Goal: Communication & Community: Answer question/provide support

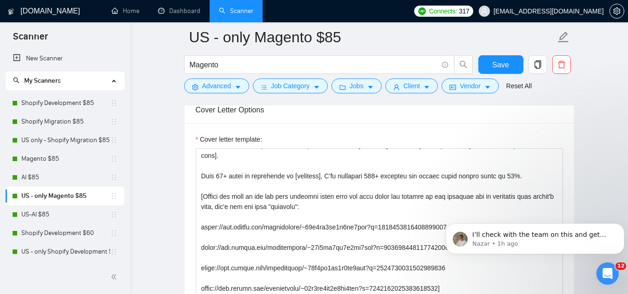
scroll to position [254, 0]
click at [570, 238] on p "I’ll check with the team on this and get back to you [DATE] with an answer." at bounding box center [543, 235] width 140 height 9
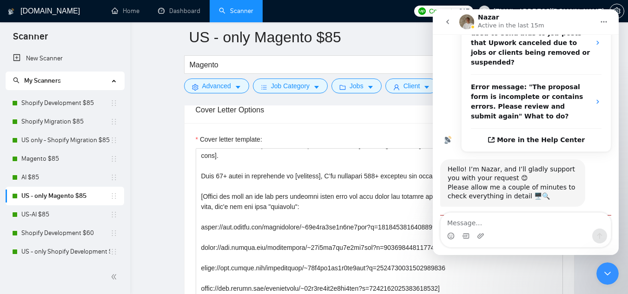
scroll to position [269, 0]
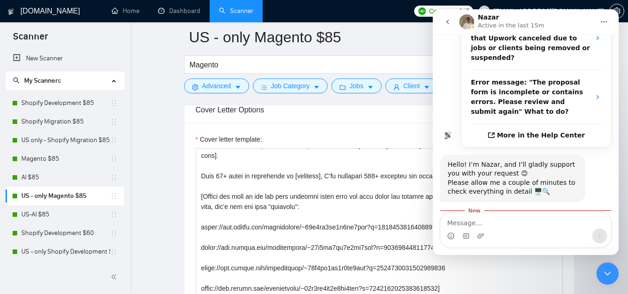
click at [520, 228] on textarea "Message…" at bounding box center [526, 221] width 170 height 16
type textarea "е"
type textarea "thanks, apprecite"
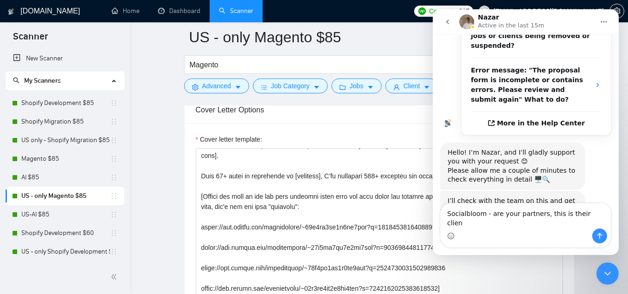
type textarea "Socialbloom - are your partners, this is their client"
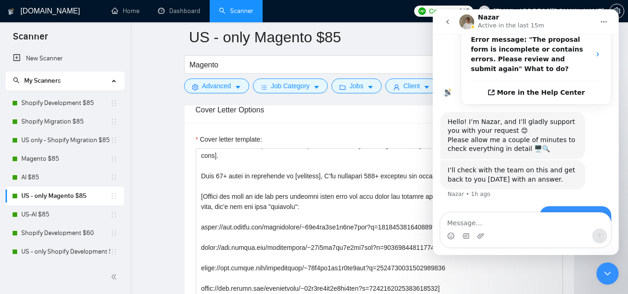
click at [606, 277] on icon "Close Intercom Messenger" at bounding box center [607, 273] width 11 height 11
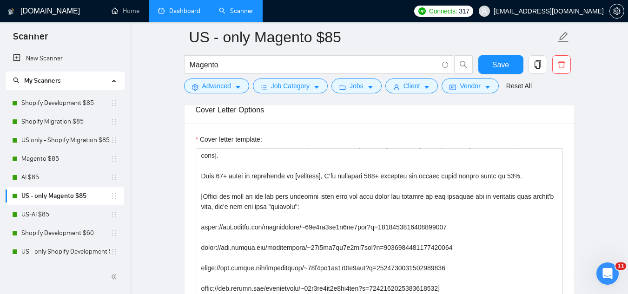
click at [196, 15] on link "Dashboard" at bounding box center [179, 11] width 42 height 8
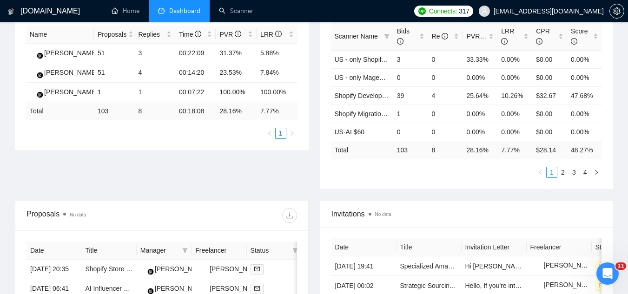
scroll to position [94, 0]
